Goal: Use online tool/utility: Utilize a website feature to perform a specific function

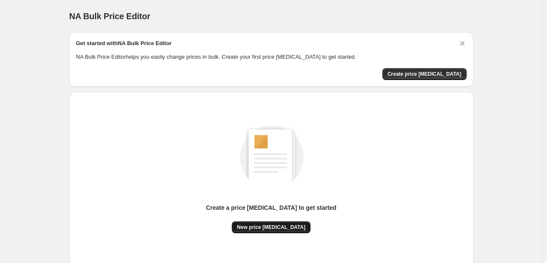
click at [270, 226] on span "New price change job" at bounding box center [271, 227] width 68 height 7
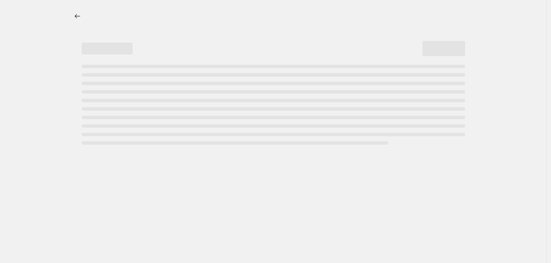
select select "percentage"
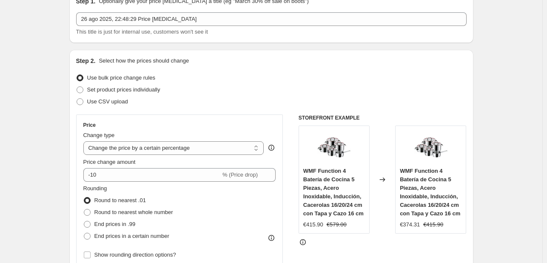
scroll to position [43, 0]
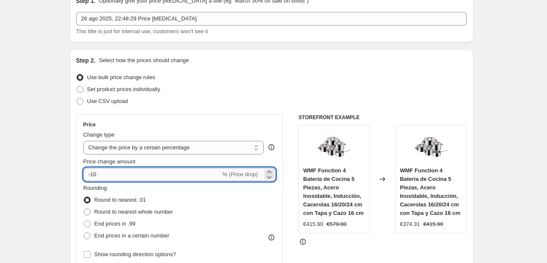
click at [192, 168] on input "-10" at bounding box center [151, 175] width 137 height 14
type input "-1"
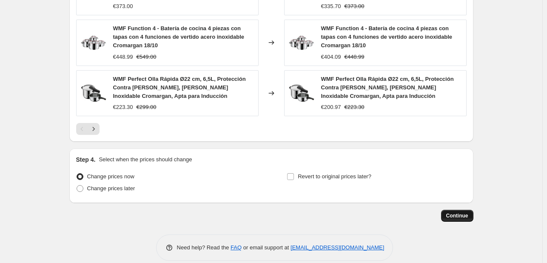
scroll to position [643, 0]
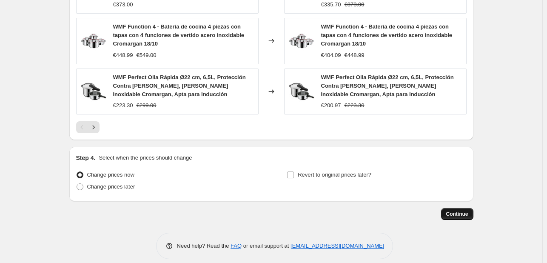
type input "-35"
click at [464, 211] on span "Continue" at bounding box center [457, 214] width 22 height 7
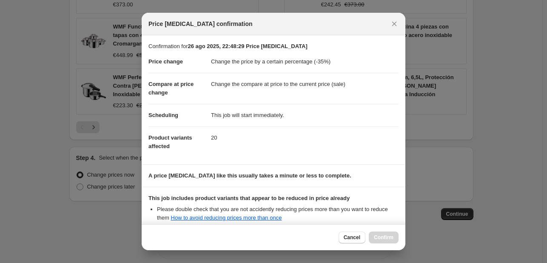
scroll to position [94, 0]
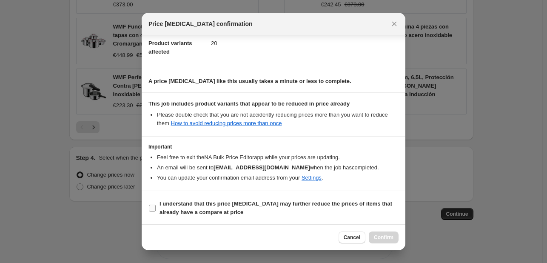
click at [158, 207] on label "I understand that this price change job may further reduce the prices of items …" at bounding box center [273, 208] width 250 height 20
click at [156, 207] on input "I understand that this price change job may further reduce the prices of items …" at bounding box center [152, 208] width 7 height 7
checkbox input "true"
click at [393, 236] on span "Confirm" at bounding box center [384, 237] width 20 height 7
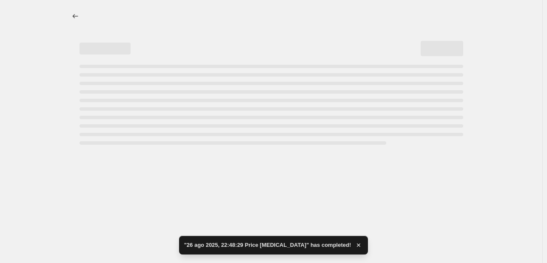
select select "percentage"
